Goal: Task Accomplishment & Management: Manage account settings

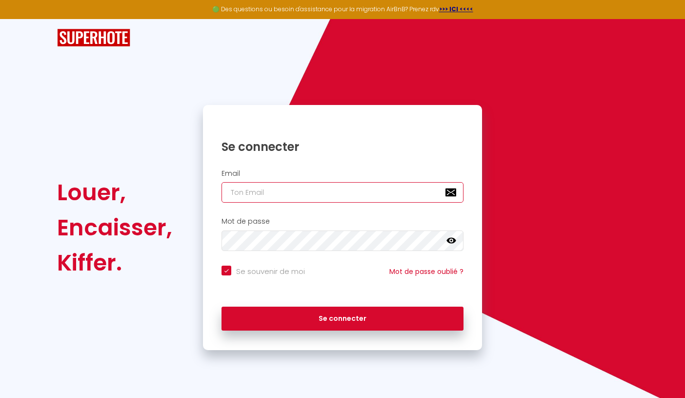
type input "[EMAIL_ADDRESS][DOMAIN_NAME]"
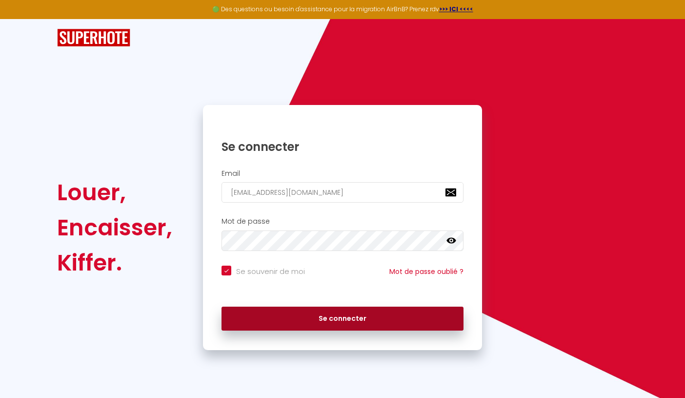
click at [294, 311] on button "Se connecter" at bounding box center [342, 318] width 242 height 24
checkbox input "true"
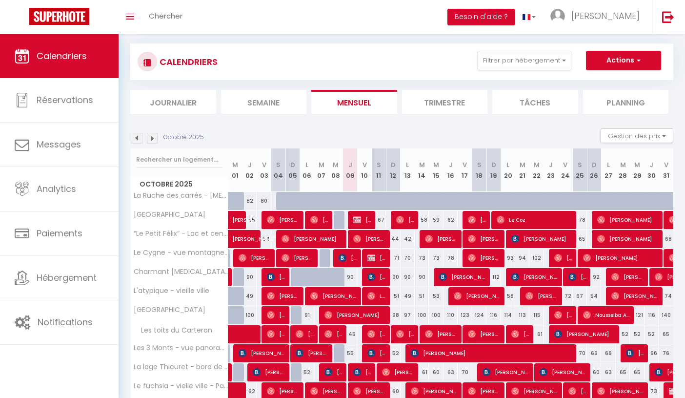
scroll to position [13, 0]
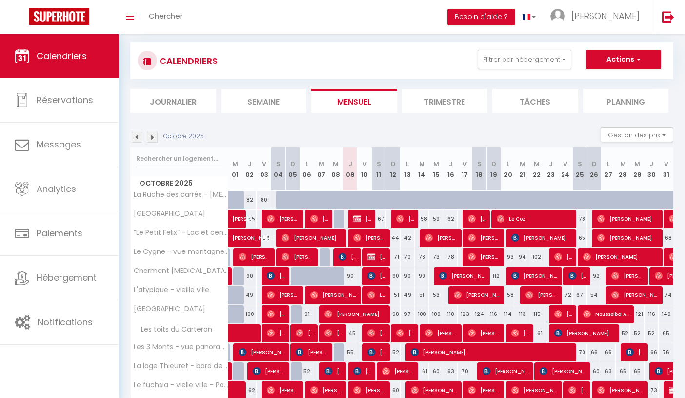
click at [259, 99] on li "Semaine" at bounding box center [264, 101] width 86 height 24
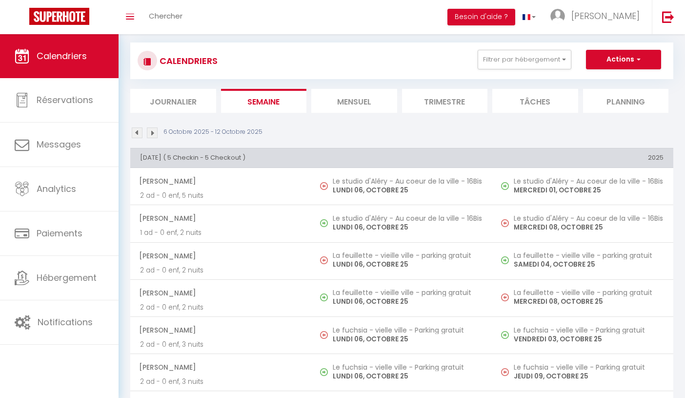
click at [135, 131] on img at bounding box center [137, 132] width 11 height 11
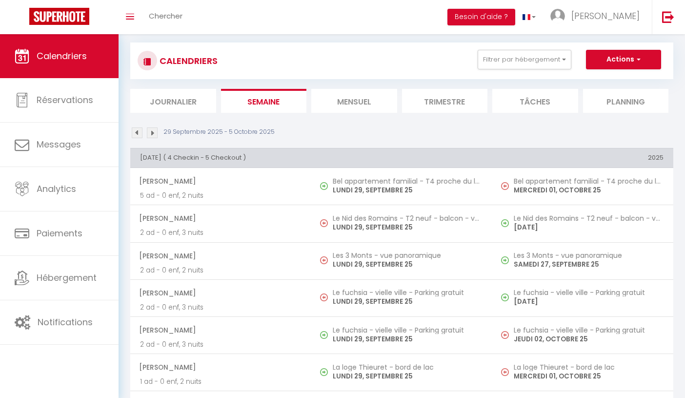
click at [137, 135] on img at bounding box center [137, 132] width 11 height 11
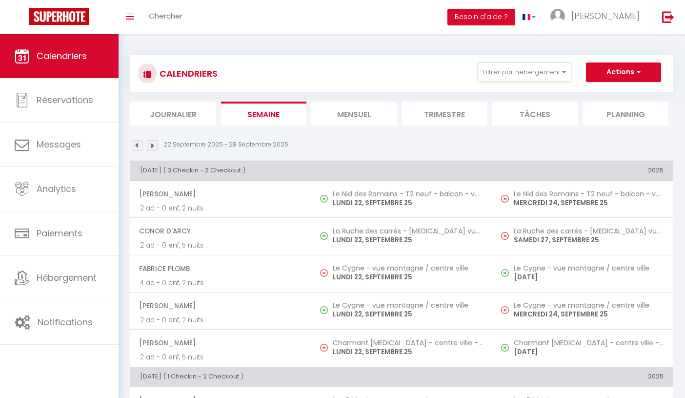
click at [151, 142] on img at bounding box center [152, 145] width 11 height 11
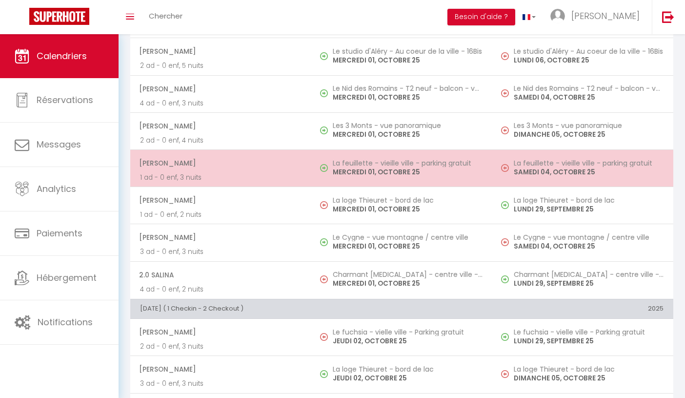
scroll to position [815, 0]
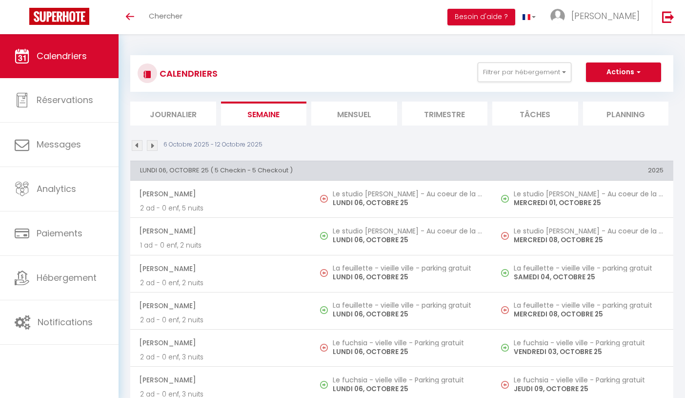
click at [367, 116] on li "Mensuel" at bounding box center [354, 113] width 86 height 24
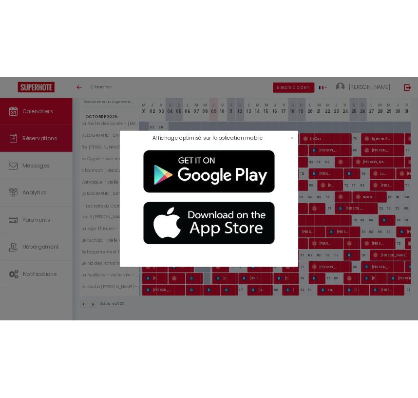
scroll to position [128, 0]
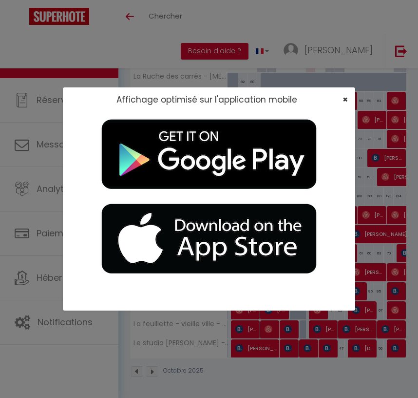
click at [343, 98] on span "×" at bounding box center [345, 99] width 5 height 12
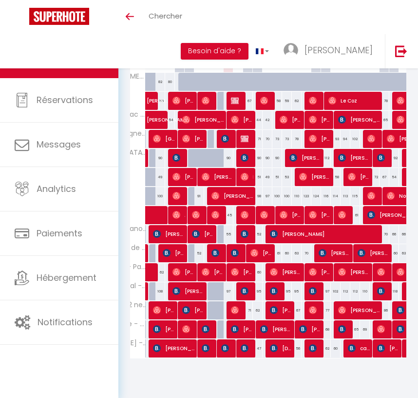
scroll to position [0, 66]
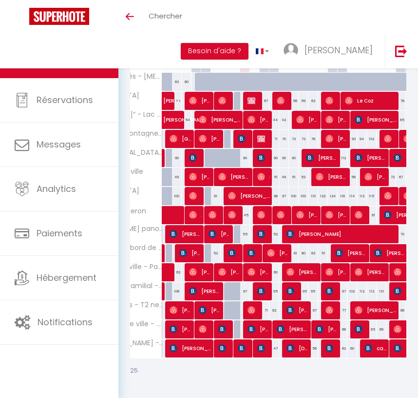
click at [174, 216] on span at bounding box center [192, 215] width 45 height 19
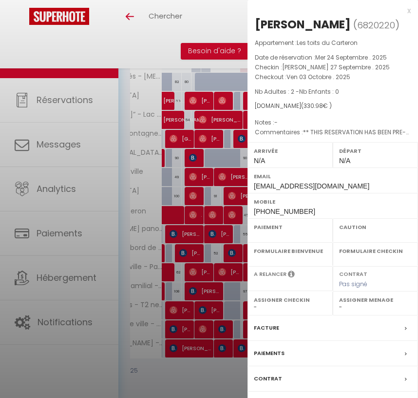
select select "OK"
select select "KO"
select select "0"
select select "1"
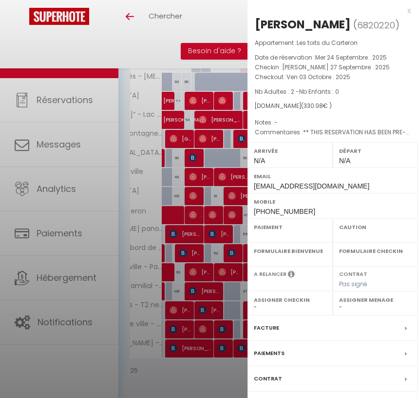
select select
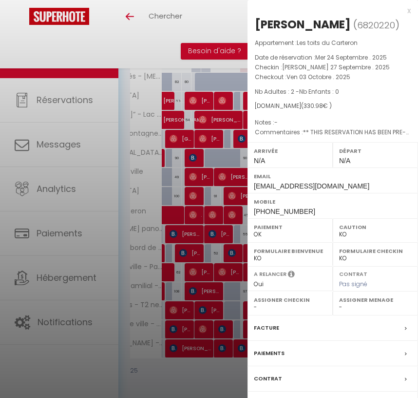
click at [183, 245] on div at bounding box center [209, 199] width 418 height 398
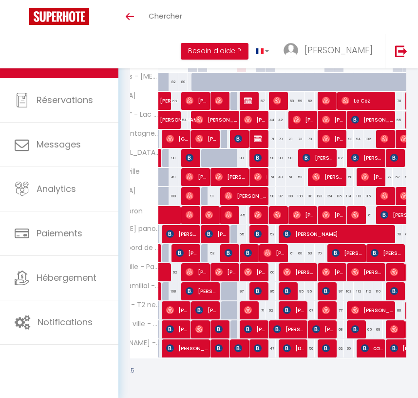
scroll to position [0, 71]
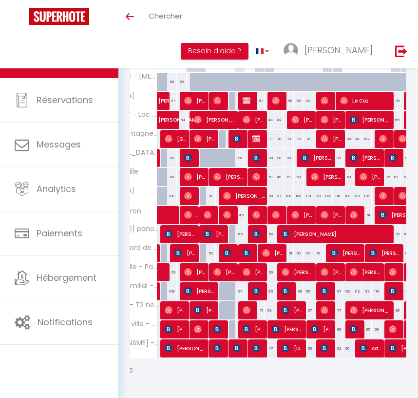
click at [193, 213] on span "[PERSON_NAME]" at bounding box center [190, 214] width 13 height 19
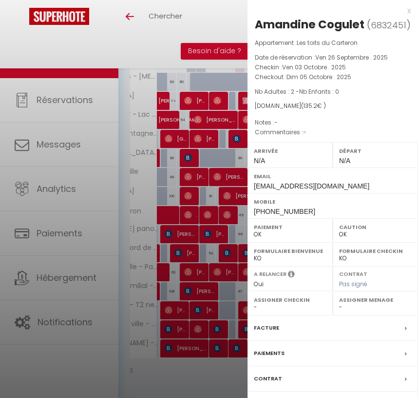
click at [170, 282] on div at bounding box center [209, 199] width 418 height 398
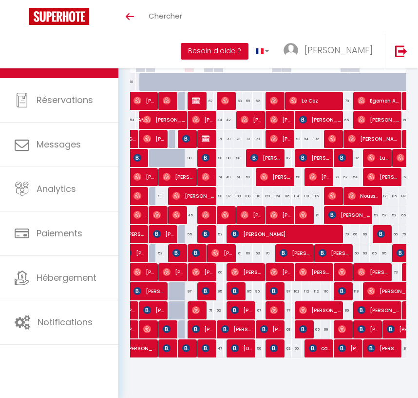
scroll to position [0, 165]
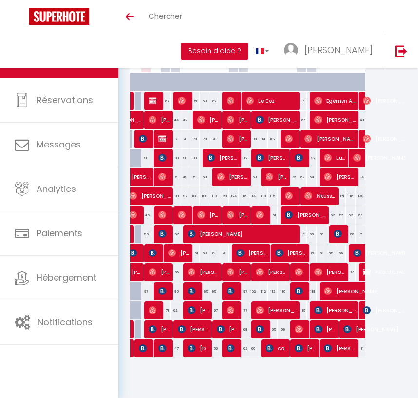
click at [302, 214] on span "[PERSON_NAME]" at bounding box center [306, 214] width 42 height 19
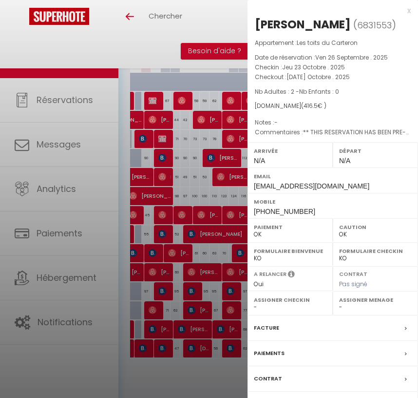
select select "KO"
click at [207, 212] on div at bounding box center [209, 199] width 418 height 398
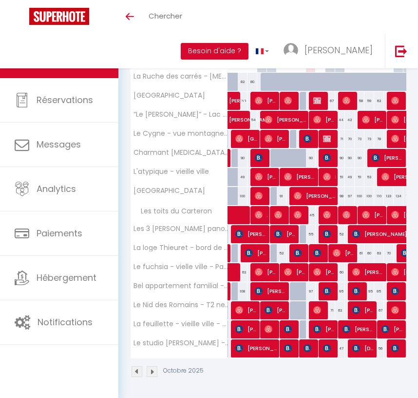
scroll to position [0, 0]
